Goal: Task Accomplishment & Management: Use online tool/utility

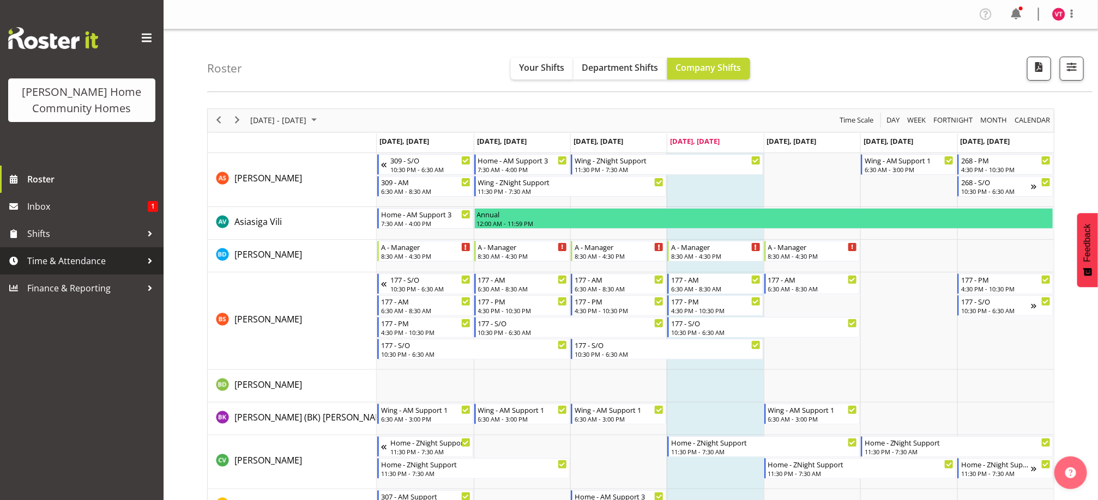
click at [142, 257] on div at bounding box center [150, 261] width 16 height 16
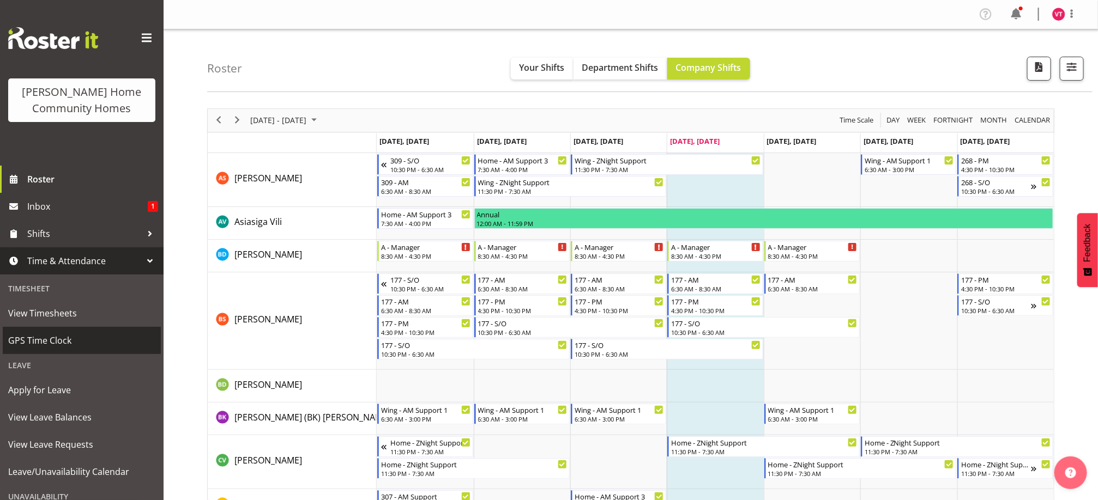
click at [108, 335] on span "GPS Time Clock" at bounding box center [81, 341] width 147 height 16
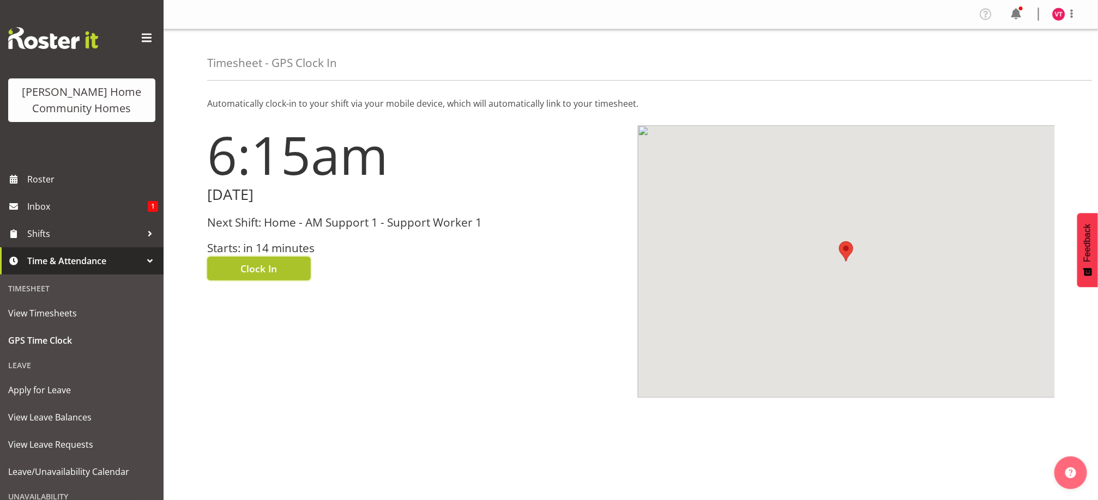
click at [255, 270] on span "Clock In" at bounding box center [259, 269] width 37 height 14
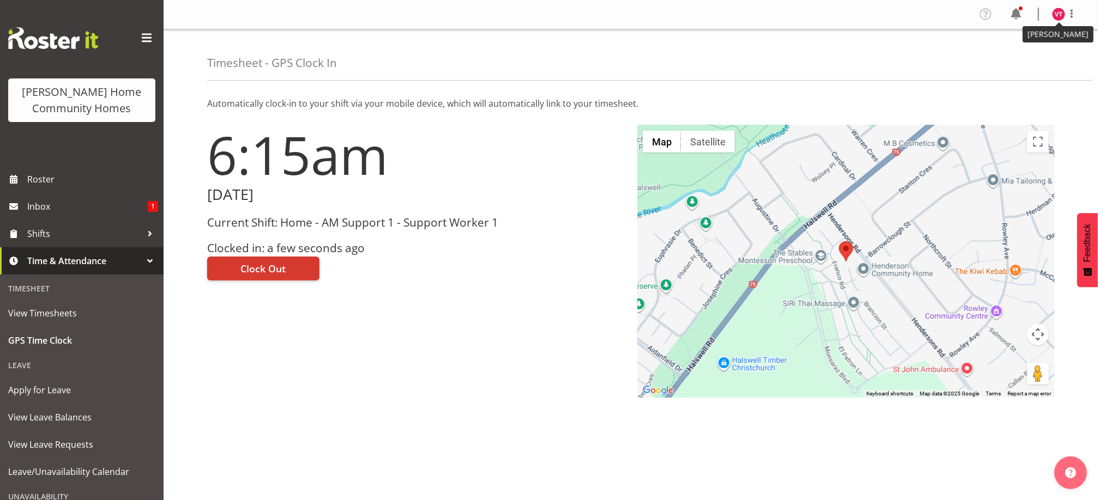
click at [1058, 16] on img at bounding box center [1058, 14] width 13 height 13
click at [1023, 59] on link "Log Out" at bounding box center [1026, 57] width 105 height 20
